Goal: Task Accomplishment & Management: Use online tool/utility

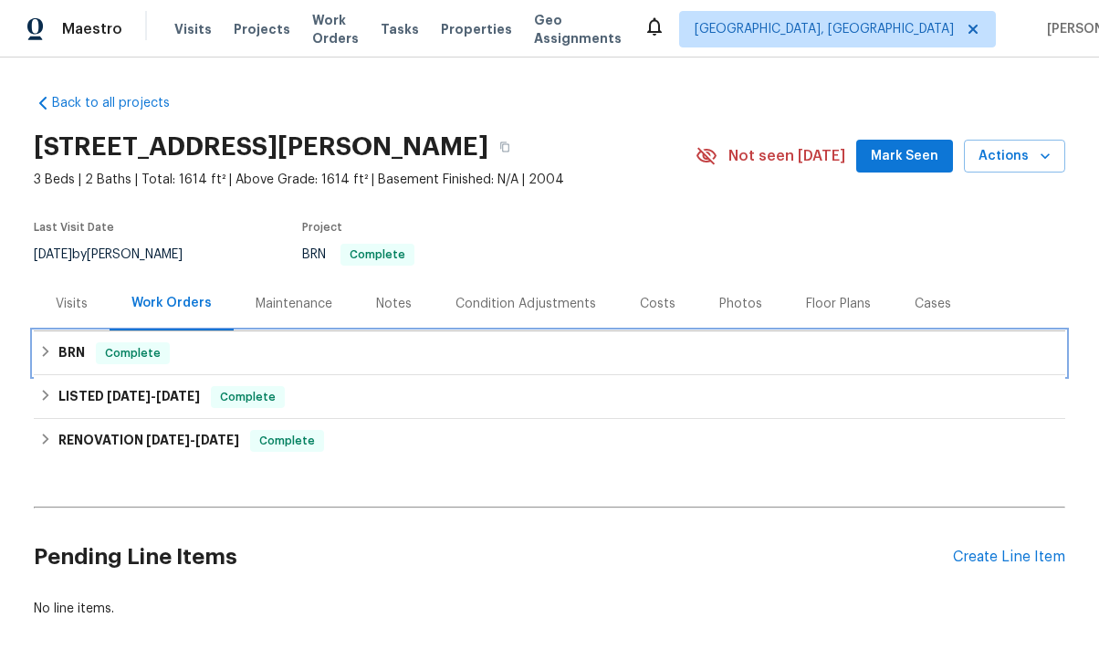
click at [78, 352] on h6 "BRN" at bounding box center [71, 353] width 26 height 22
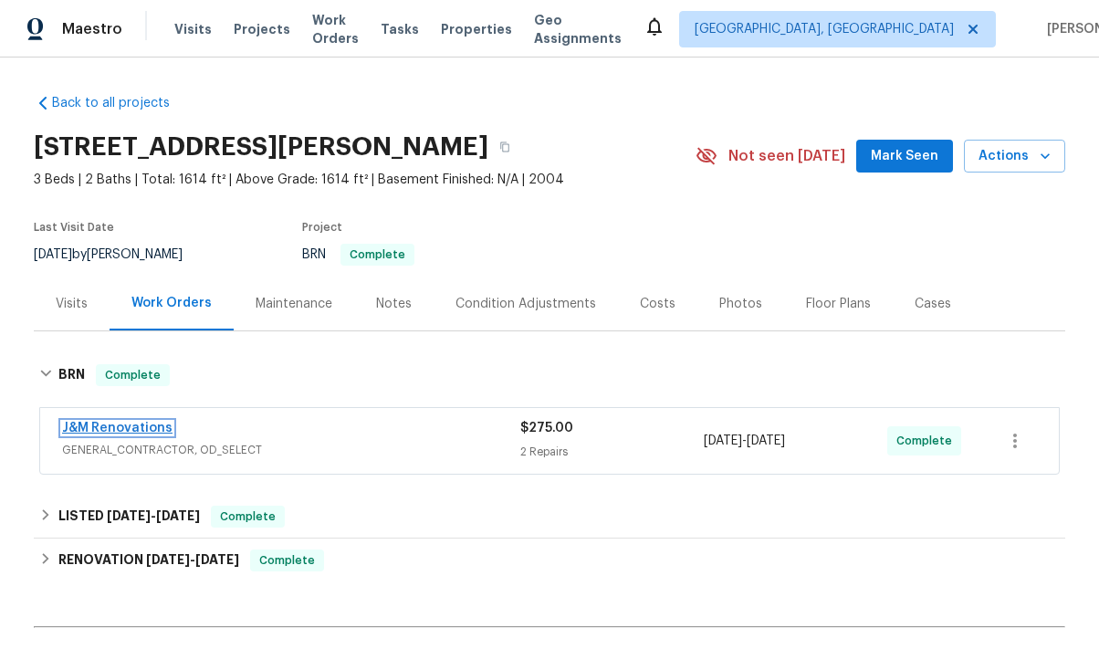
click at [154, 425] on link "J&M Renovations" at bounding box center [117, 428] width 110 height 13
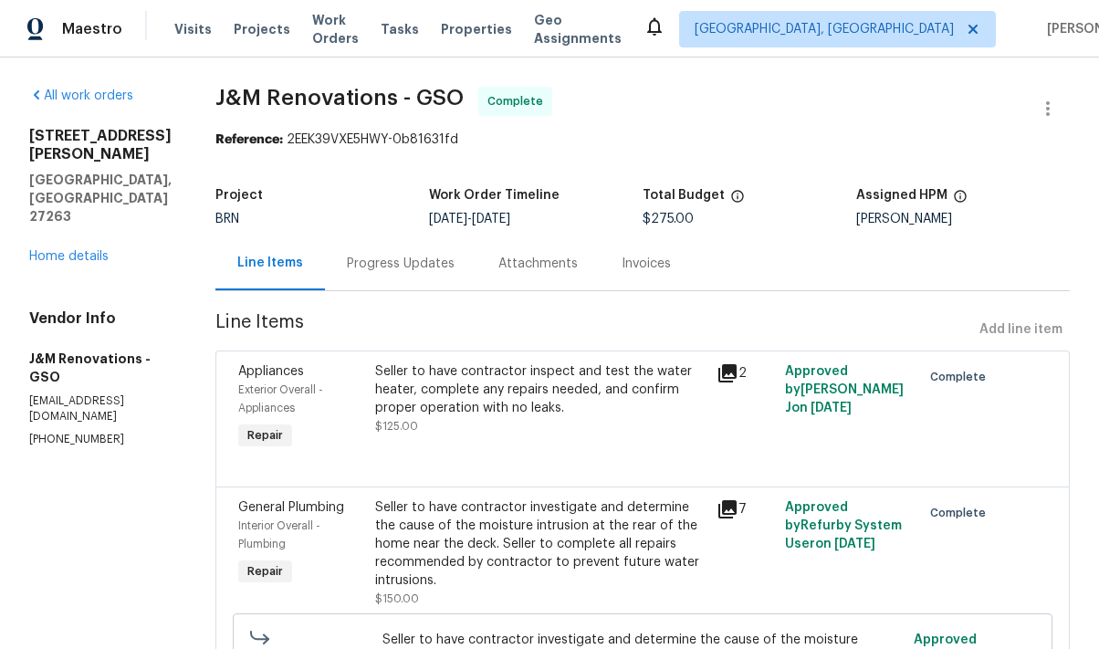
click at [635, 264] on div "Invoices" at bounding box center [646, 264] width 49 height 18
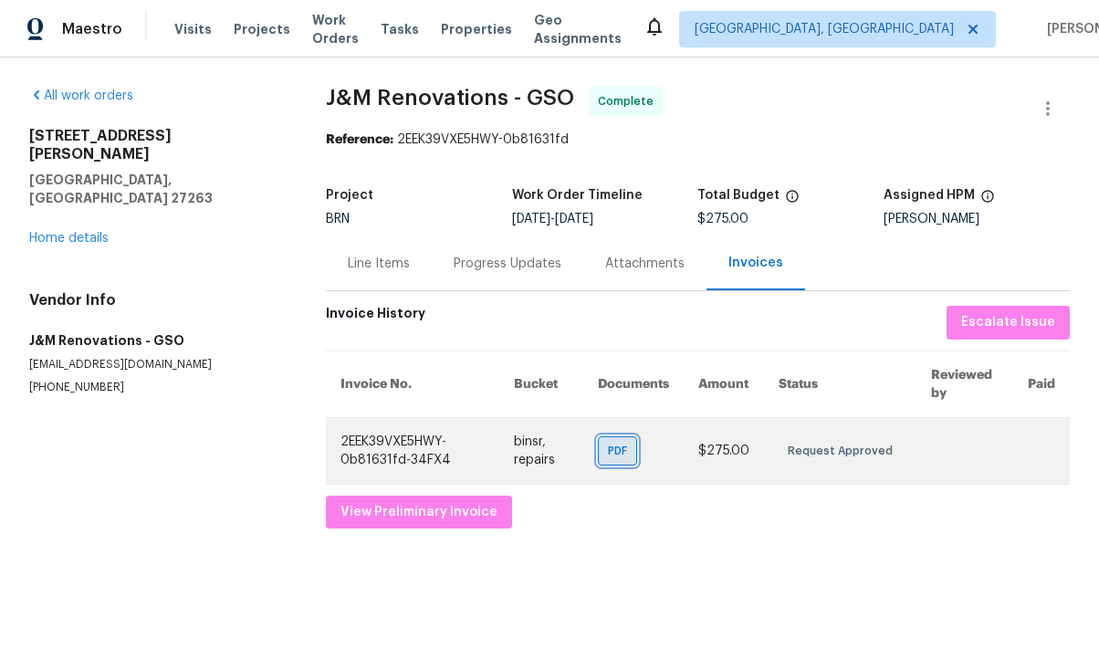
click at [631, 458] on span "PDF" at bounding box center [621, 451] width 26 height 18
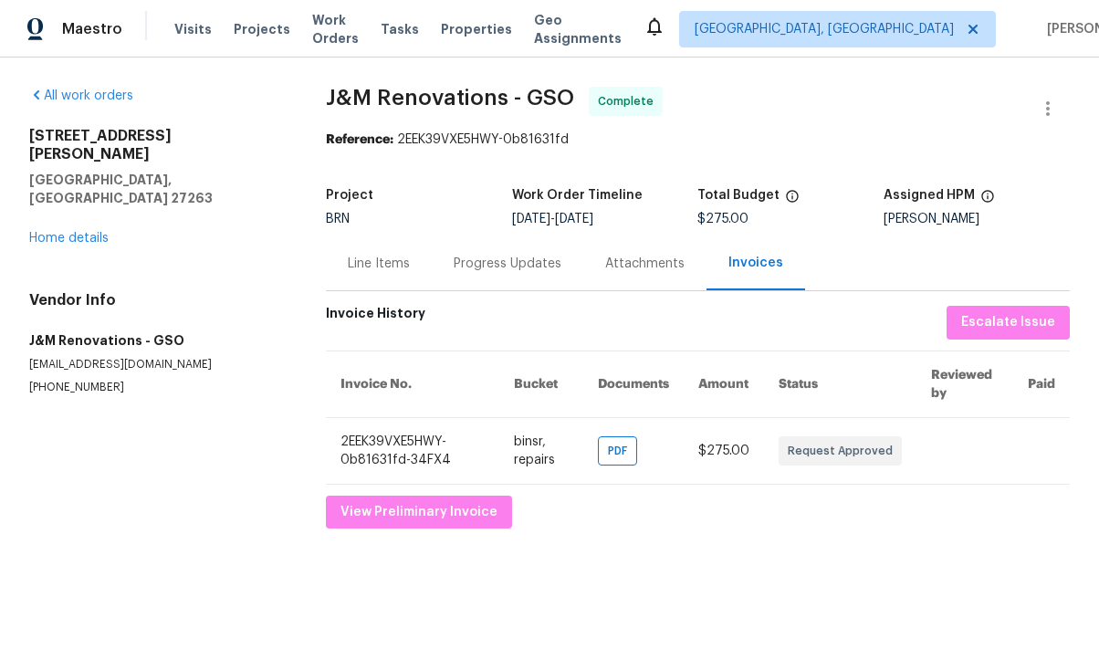
click at [639, 270] on div "Attachments" at bounding box center [644, 264] width 79 height 18
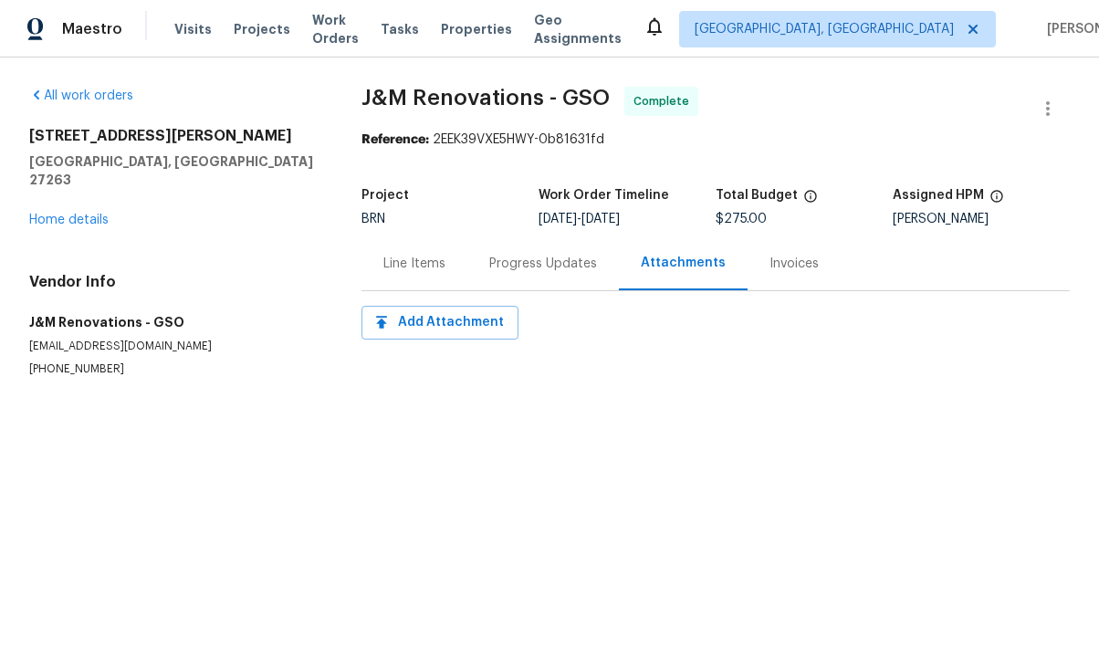
click at [568, 270] on div "Progress Updates" at bounding box center [543, 264] width 108 height 18
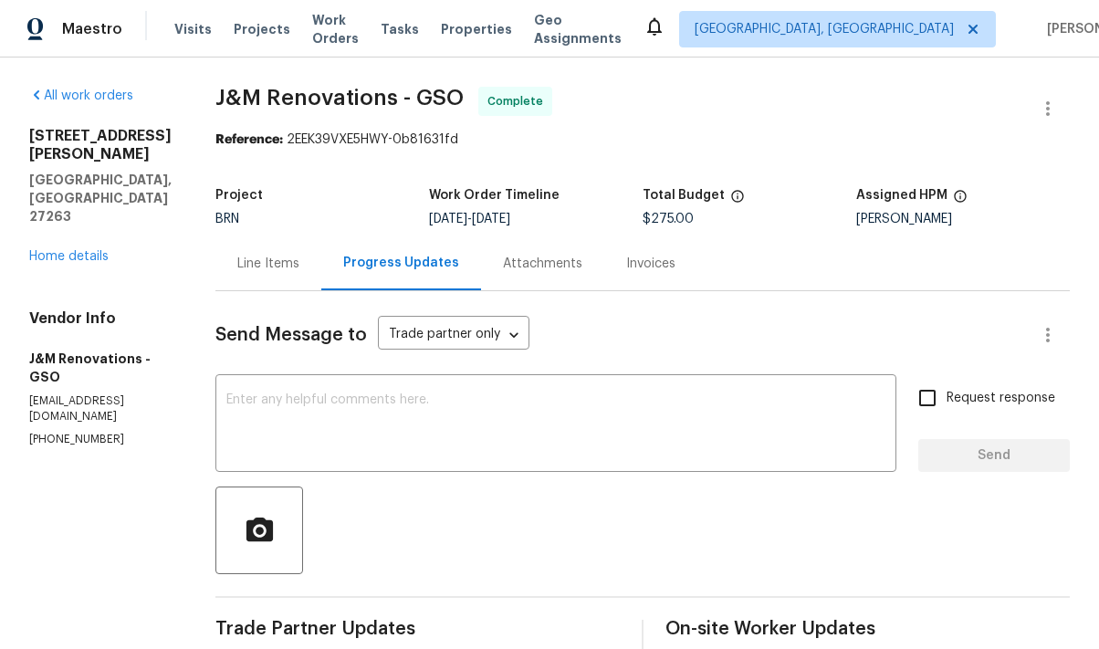
click at [292, 268] on div "Line Items" at bounding box center [268, 264] width 62 height 18
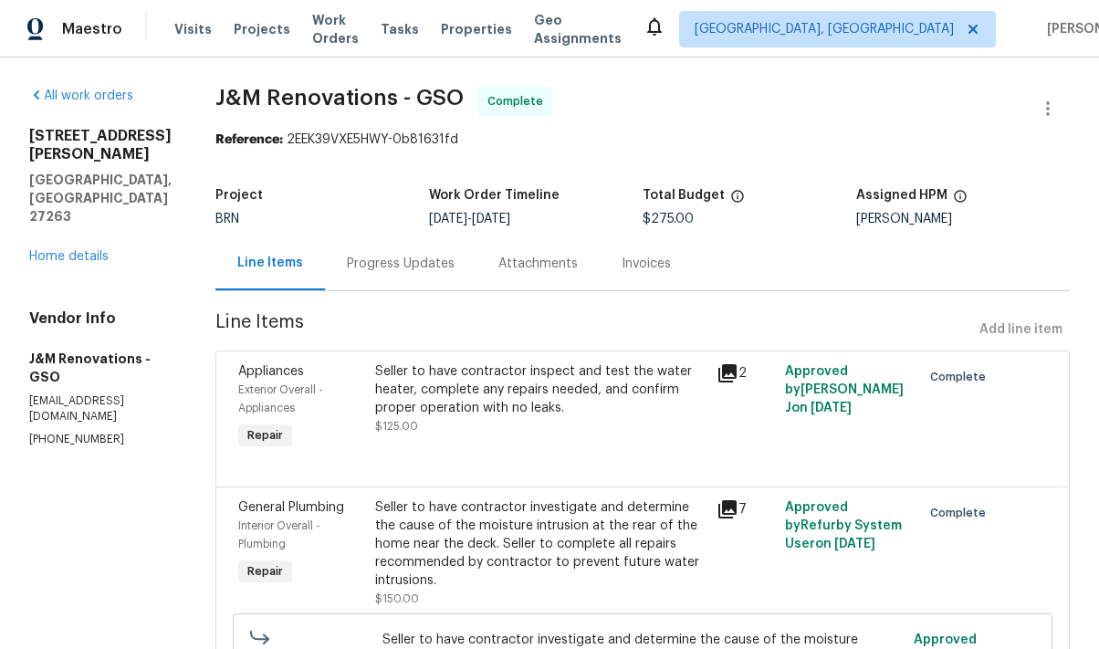
click at [727, 378] on icon at bounding box center [727, 373] width 18 height 18
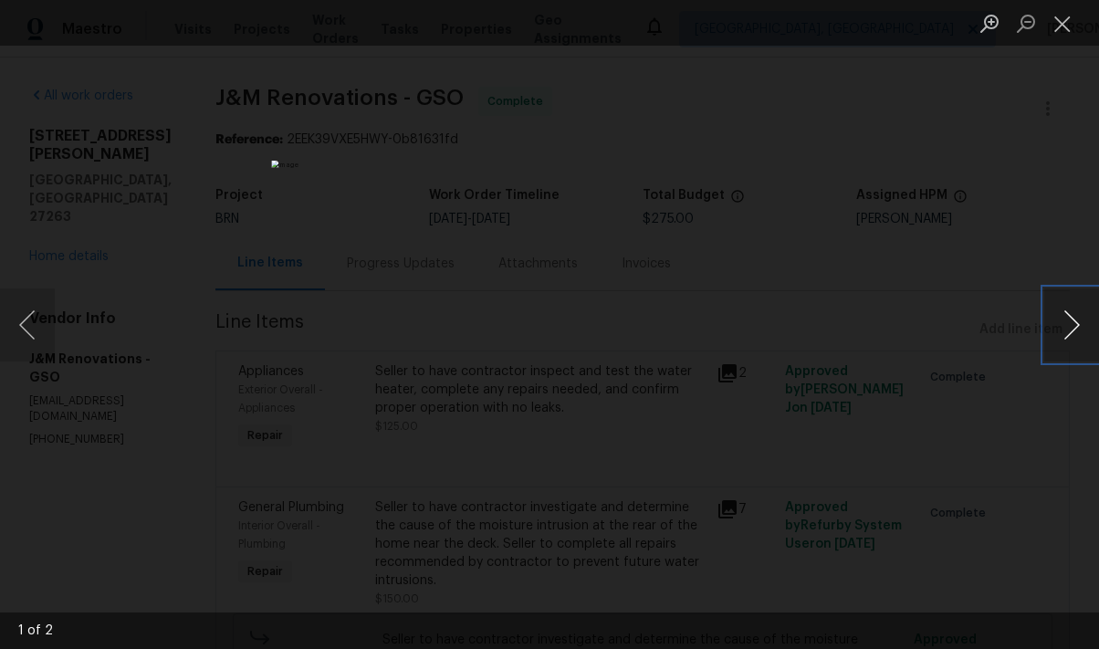
click at [1072, 328] on button "Next image" at bounding box center [1071, 324] width 55 height 73
click at [1050, 326] on button "Next image" at bounding box center [1071, 324] width 55 height 73
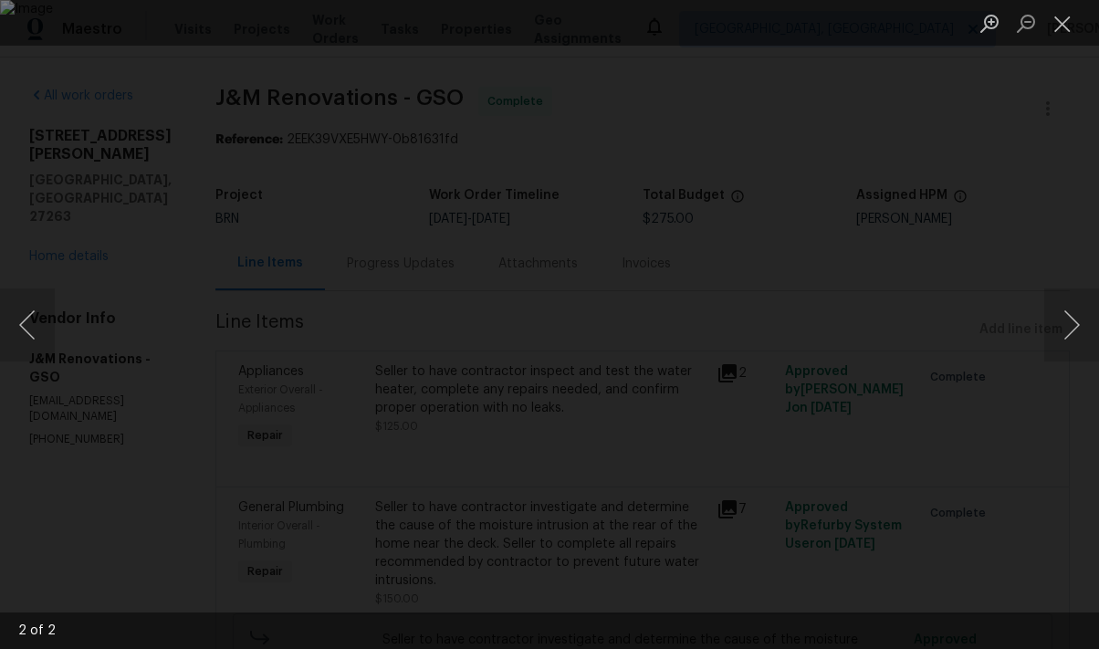
click at [1046, 413] on div "Lightbox" at bounding box center [549, 324] width 1099 height 649
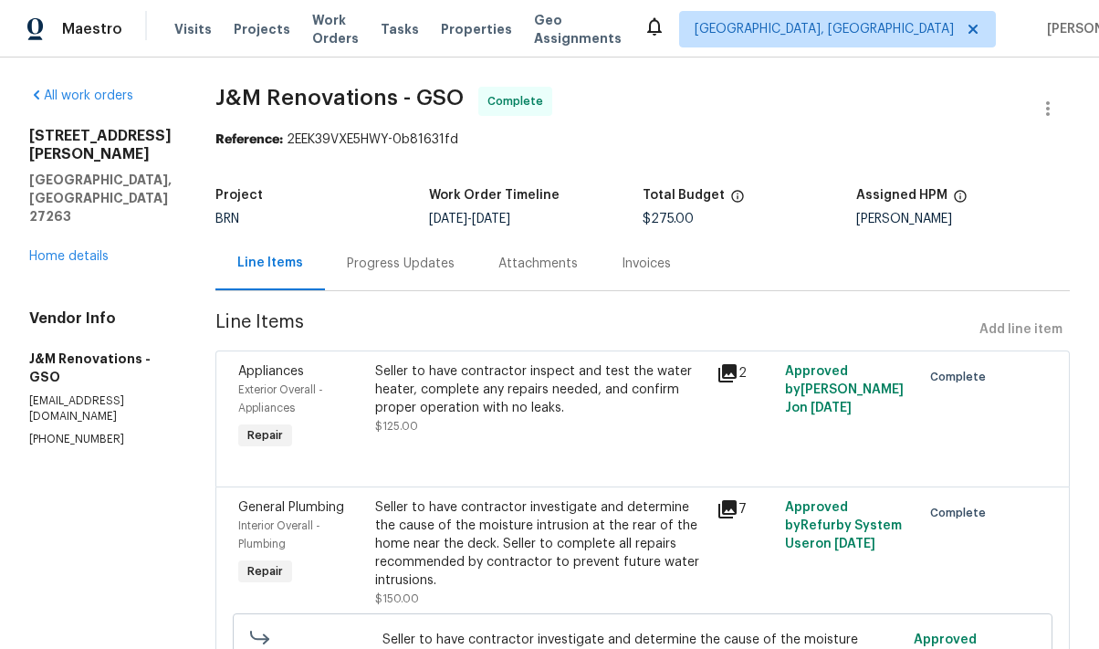
click at [733, 509] on icon at bounding box center [727, 509] width 18 height 18
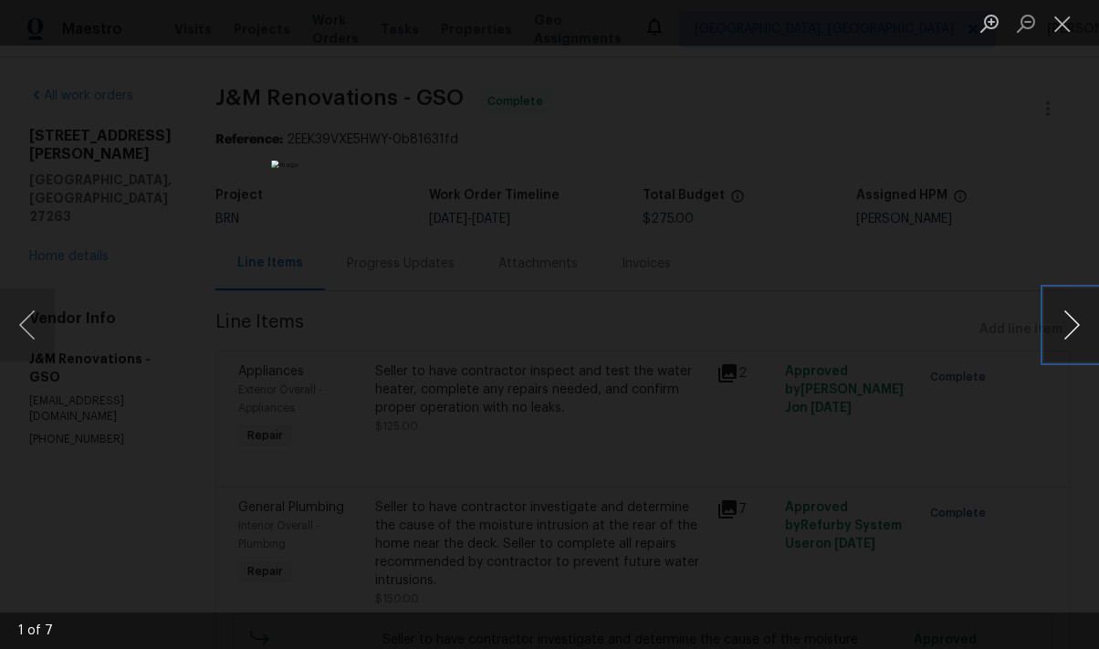
click at [1063, 321] on button "Next image" at bounding box center [1071, 324] width 55 height 73
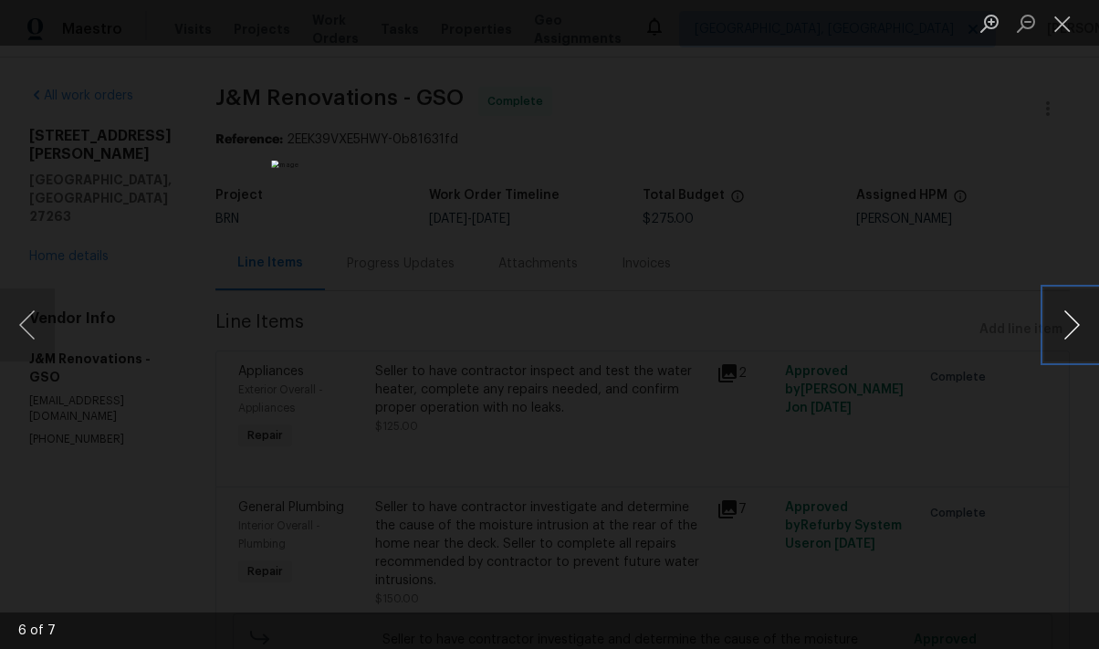
click at [1063, 321] on button "Next image" at bounding box center [1071, 324] width 55 height 73
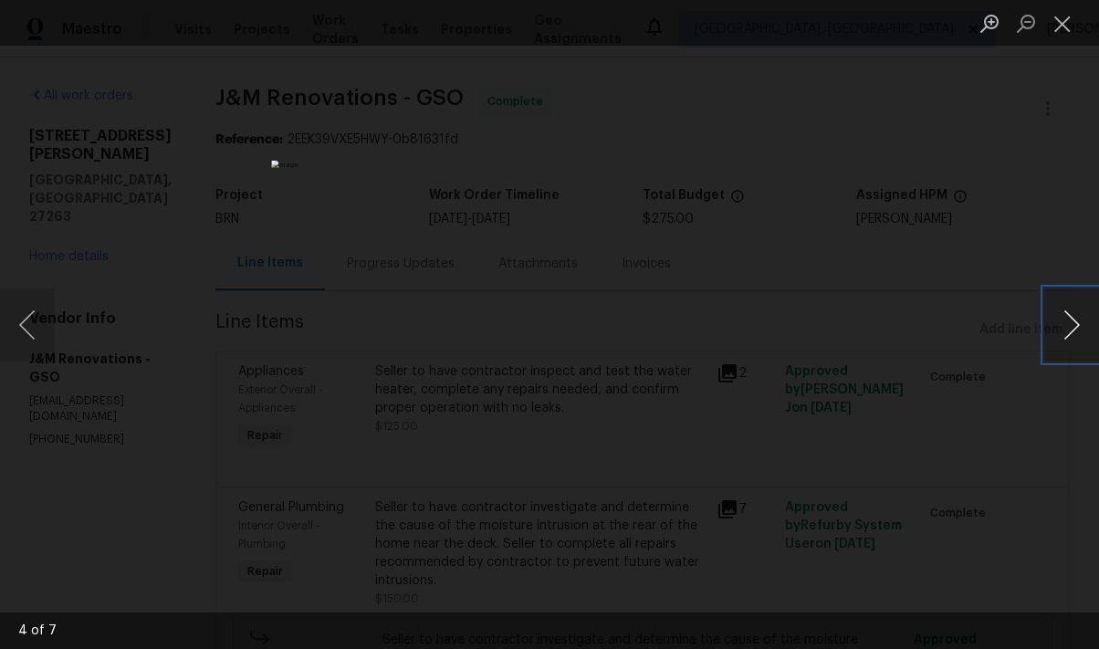
click at [1063, 321] on button "Next image" at bounding box center [1071, 324] width 55 height 73
click at [964, 411] on div "Lightbox" at bounding box center [549, 324] width 1099 height 649
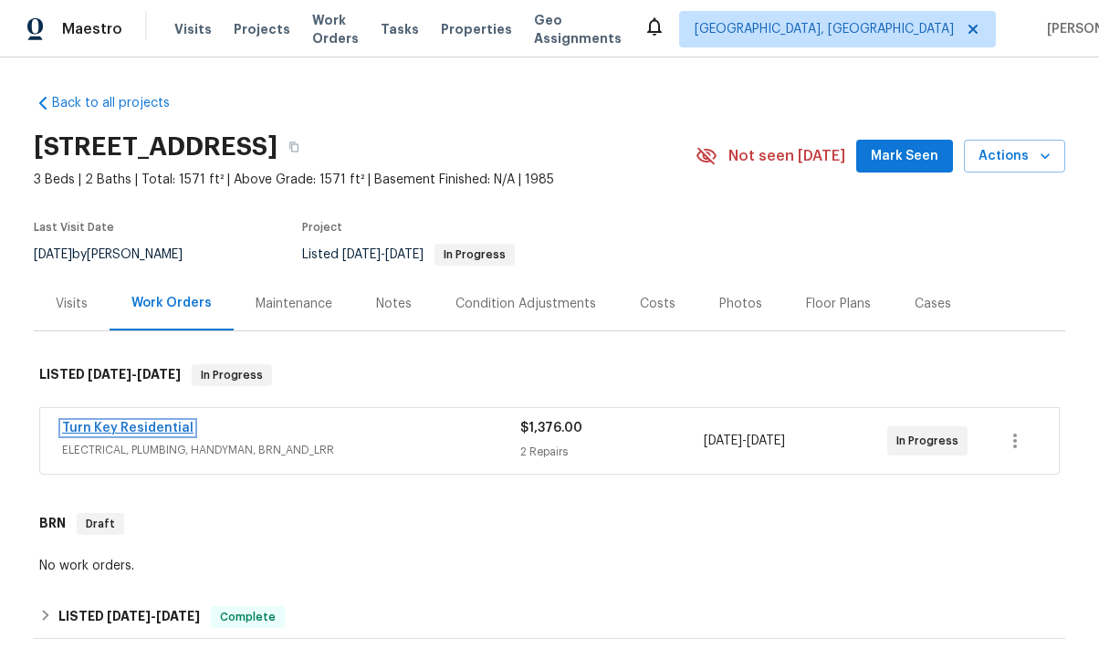
click at [174, 429] on link "Turn Key Residential" at bounding box center [127, 428] width 131 height 13
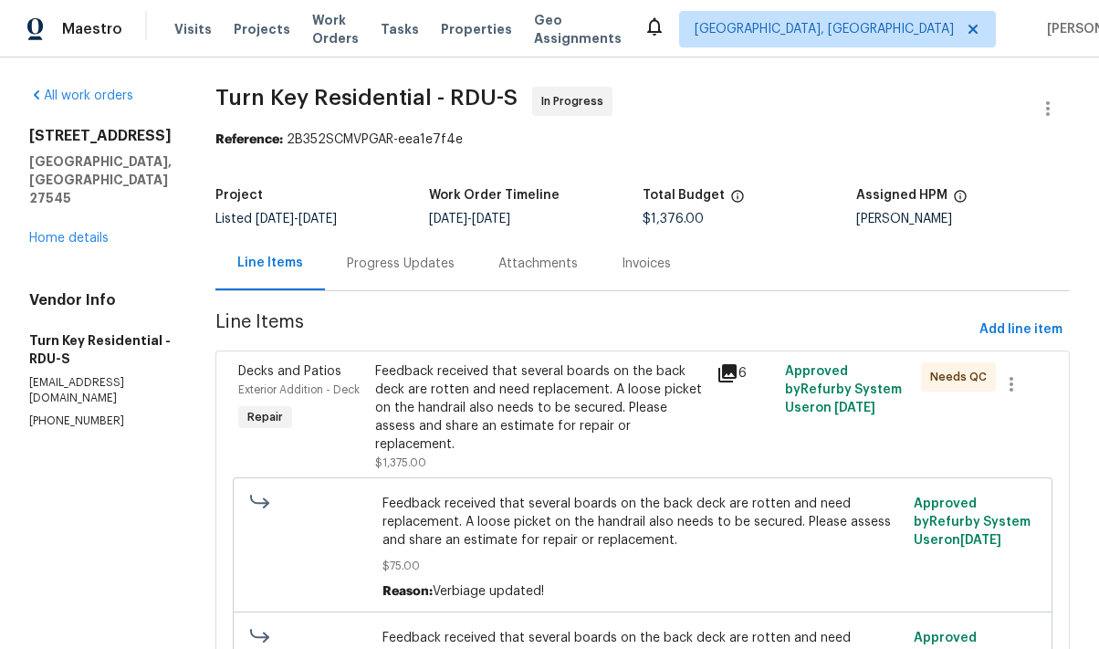
click at [425, 269] on div "Progress Updates" at bounding box center [401, 264] width 108 height 18
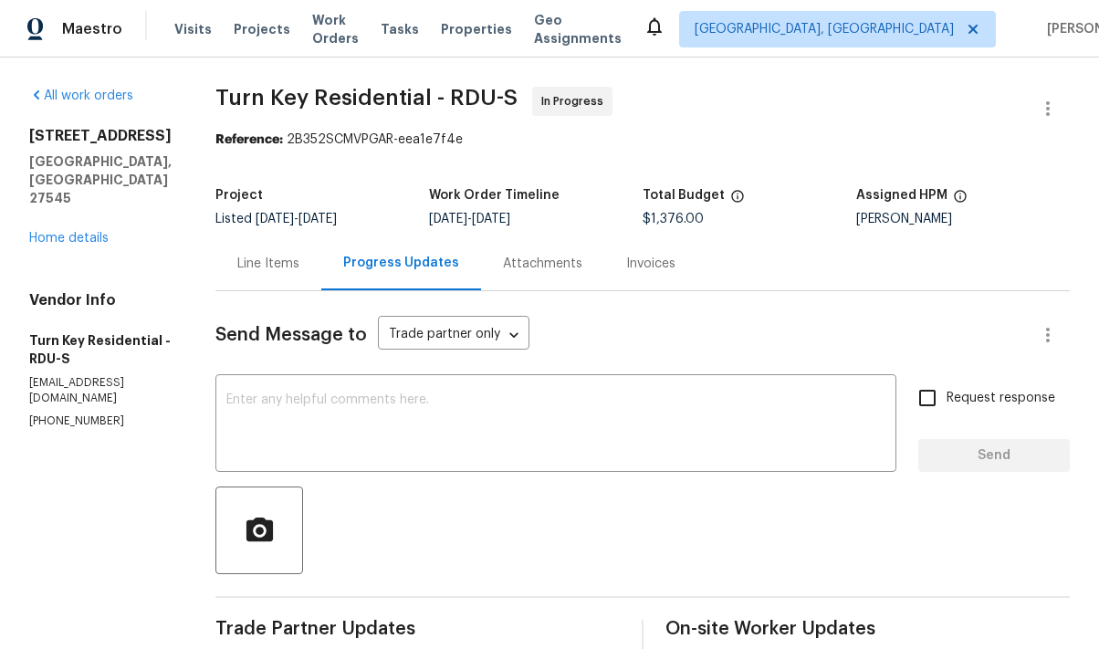
click at [570, 260] on div "Attachments" at bounding box center [542, 264] width 79 height 18
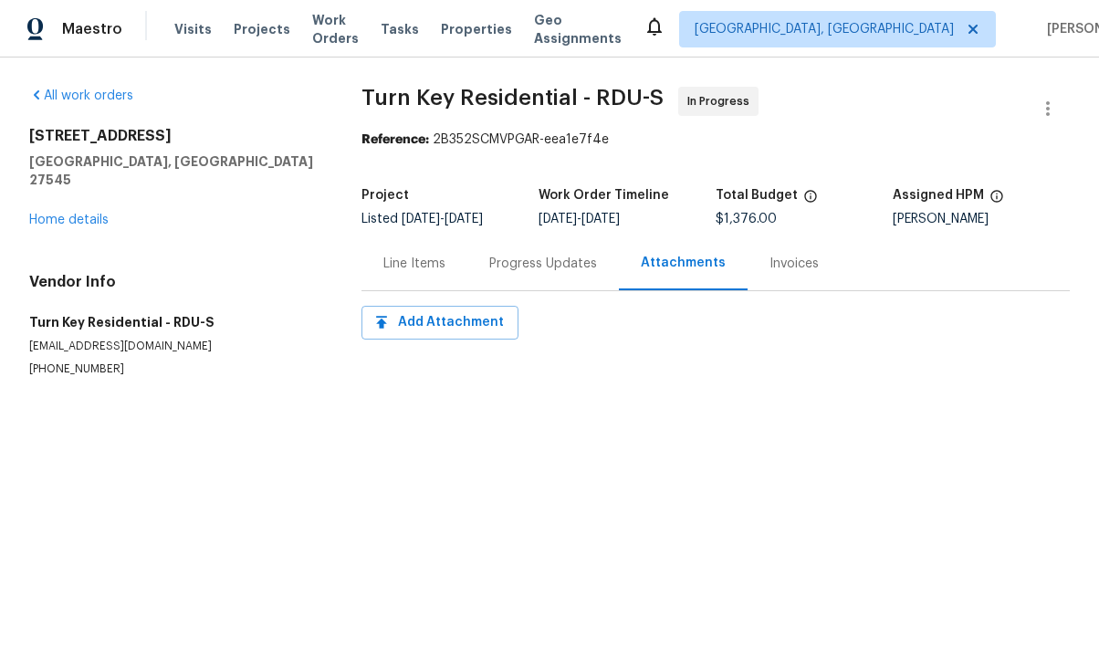
click at [407, 263] on div "Line Items" at bounding box center [414, 264] width 62 height 18
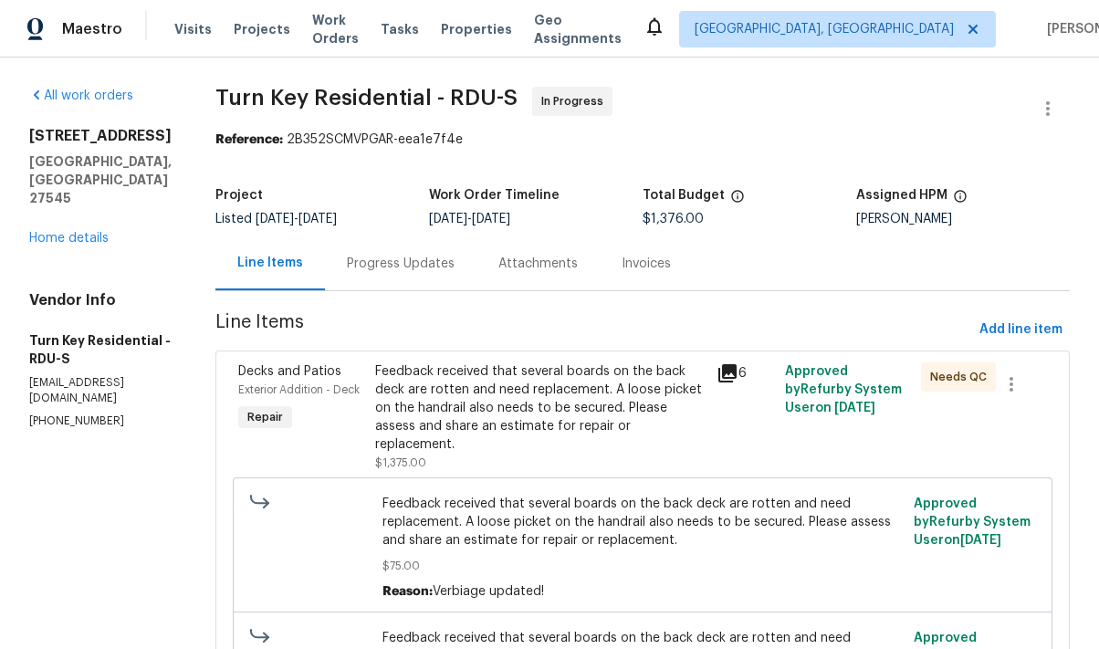
click at [737, 372] on icon at bounding box center [727, 373] width 18 height 18
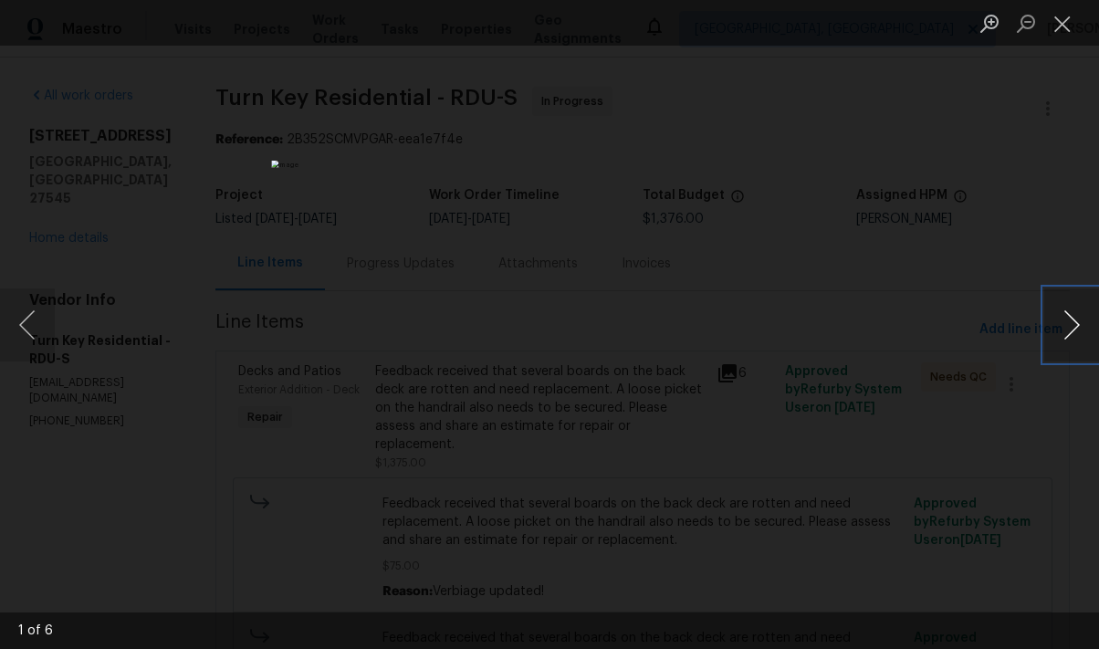
click at [1057, 330] on button "Next image" at bounding box center [1071, 324] width 55 height 73
click at [904, 393] on div "Lightbox" at bounding box center [549, 324] width 1099 height 649
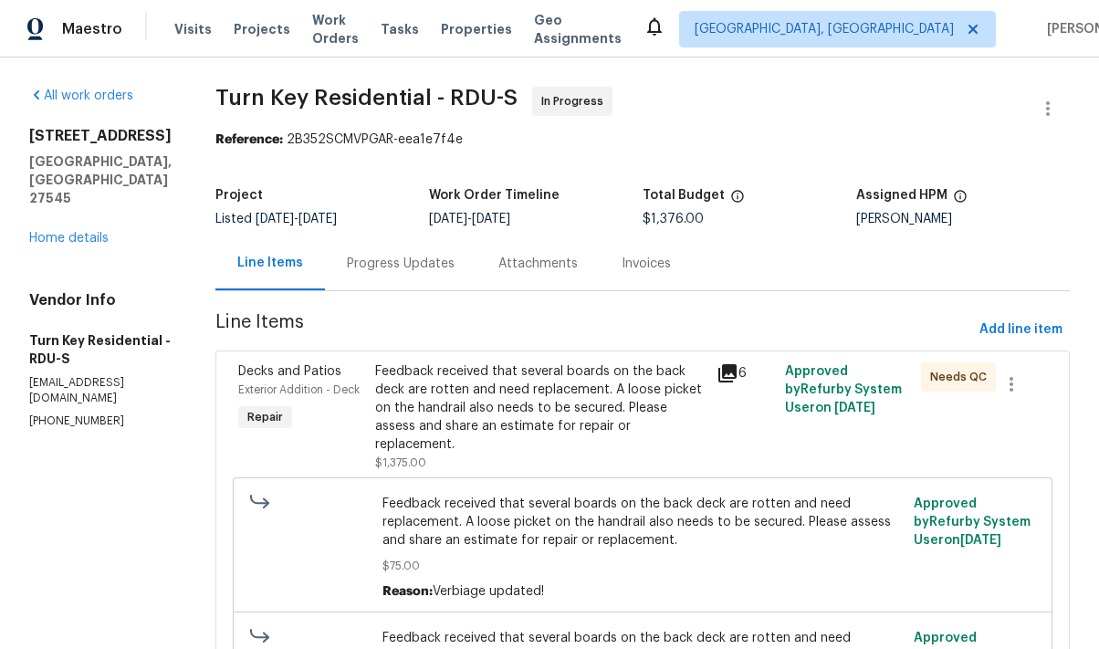
click at [958, 380] on span "Needs QC" at bounding box center [962, 377] width 64 height 18
